Goal: Information Seeking & Learning: Find specific page/section

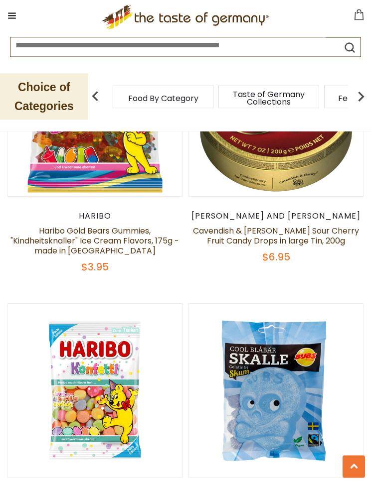
click at [365, 91] on img at bounding box center [361, 97] width 20 height 20
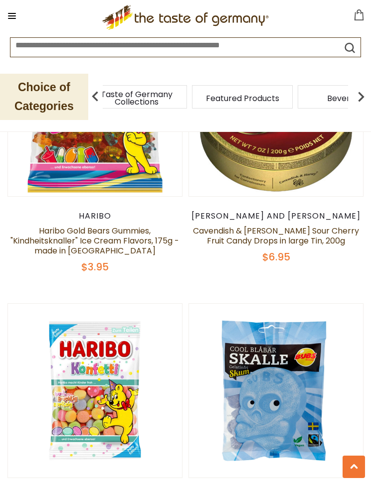
click at [368, 95] on img at bounding box center [361, 97] width 20 height 20
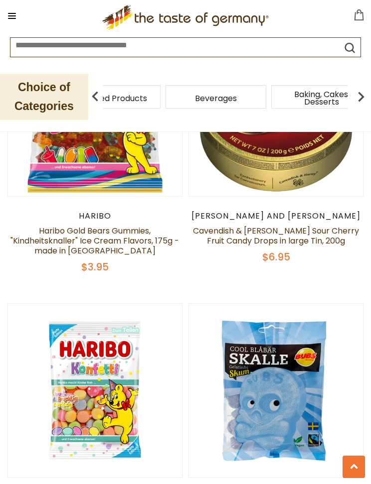
click at [365, 95] on img at bounding box center [361, 97] width 20 height 20
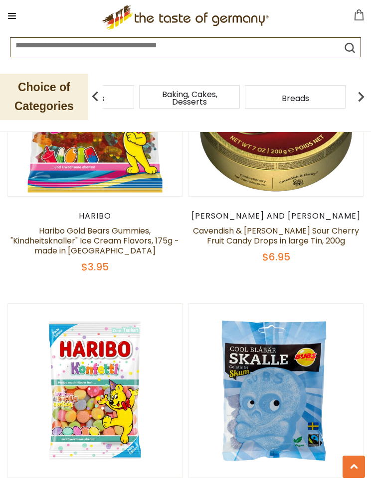
click at [363, 95] on img at bounding box center [361, 97] width 20 height 20
click at [367, 89] on img at bounding box center [361, 97] width 20 height 20
click at [370, 88] on img at bounding box center [361, 97] width 20 height 20
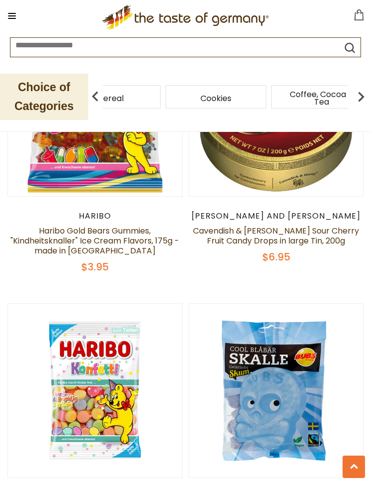
click at [369, 93] on img at bounding box center [361, 97] width 20 height 20
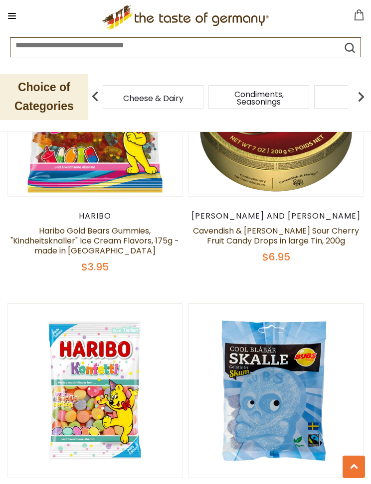
click at [203, 91] on div "Cheese & Dairy" at bounding box center [153, 96] width 101 height 23
click at [150, 94] on div "Cheese & Dairy" at bounding box center [153, 96] width 101 height 23
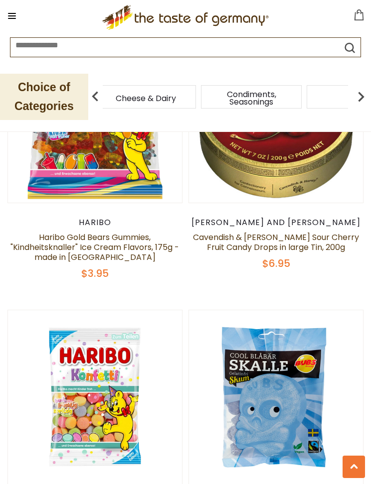
scroll to position [3478, 0]
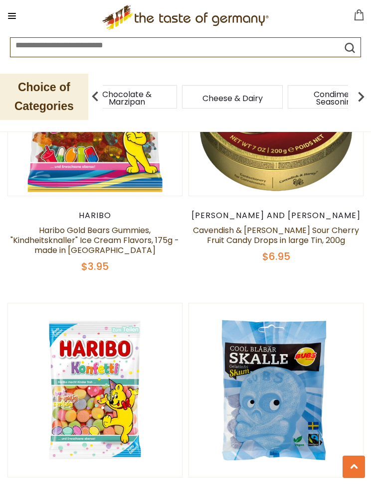
click at [288, 96] on div "Condiments, Seasonings" at bounding box center [338, 96] width 101 height 23
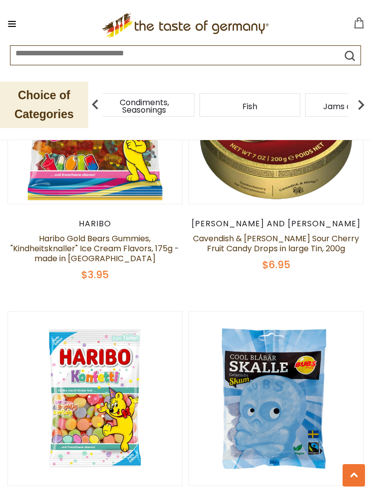
scroll to position [0, 0]
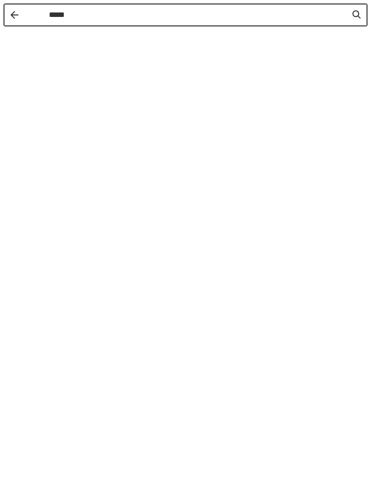
type input "******"
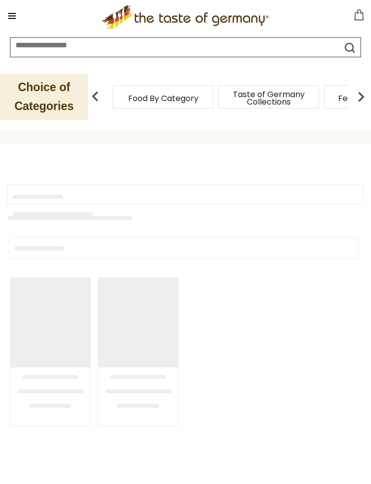
type input "******"
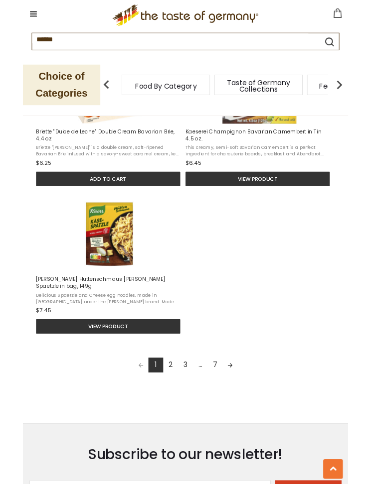
scroll to position [1183, 0]
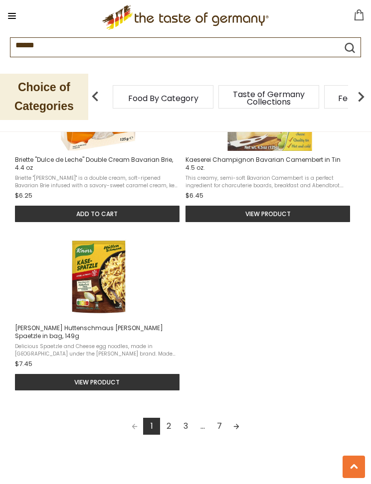
click at [233, 421] on link "Next page" at bounding box center [236, 426] width 17 height 17
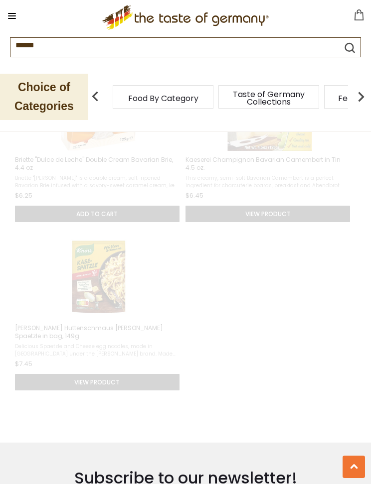
scroll to position [540, 0]
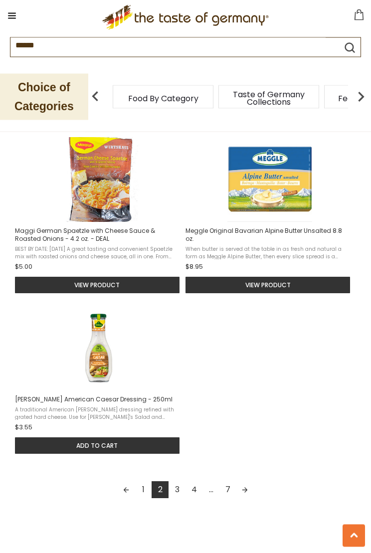
scroll to position [1214, 0]
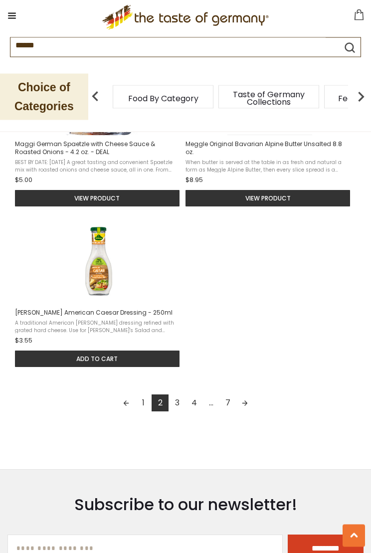
click at [247, 405] on link "Next page" at bounding box center [244, 403] width 17 height 17
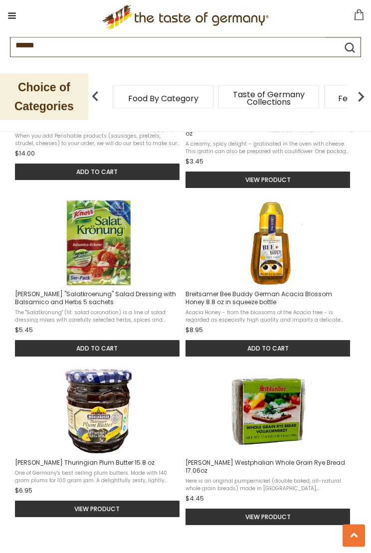
scroll to position [896, 0]
